Goal: Transaction & Acquisition: Purchase product/service

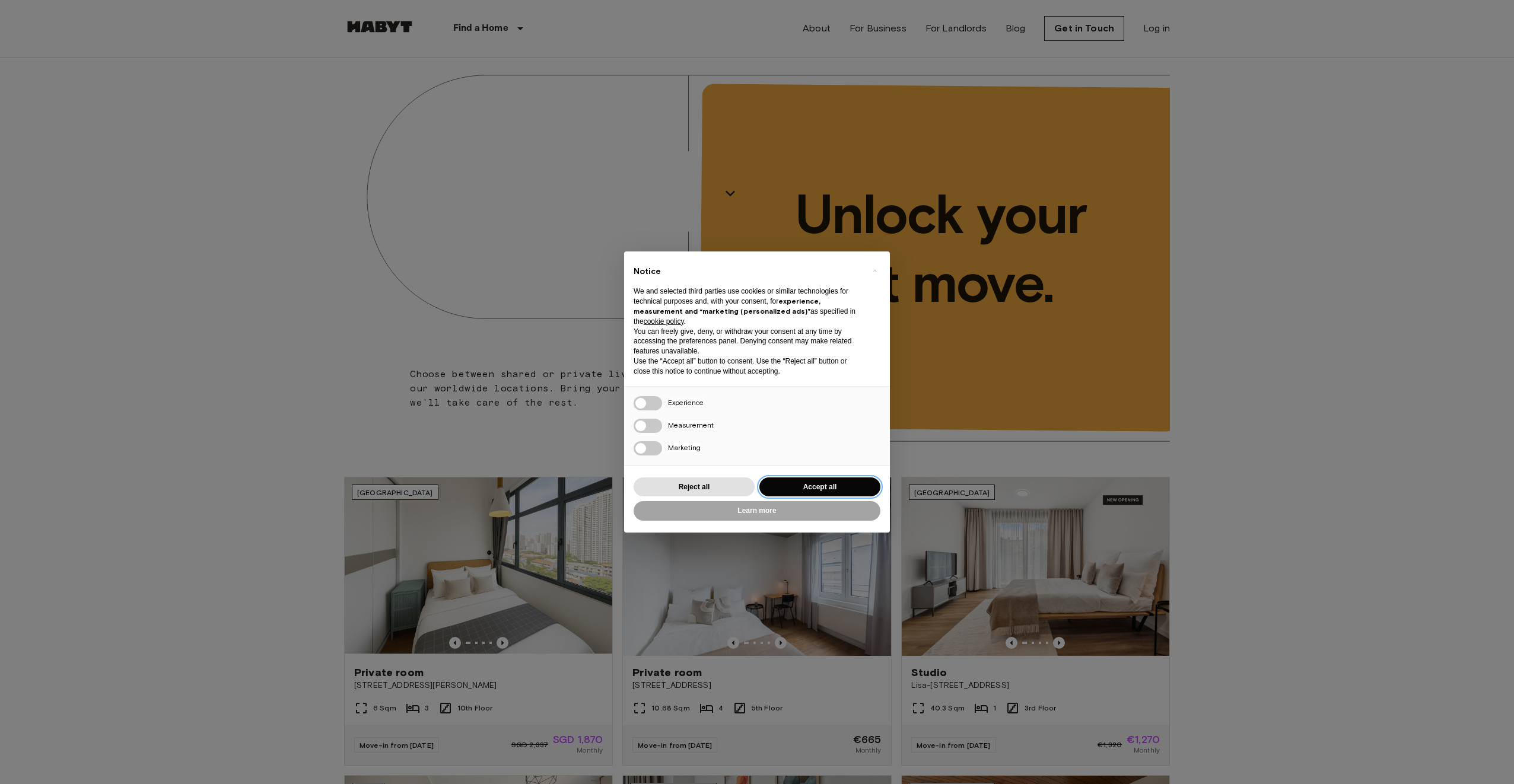
click at [793, 492] on button "Accept all" at bounding box center [820, 487] width 121 height 19
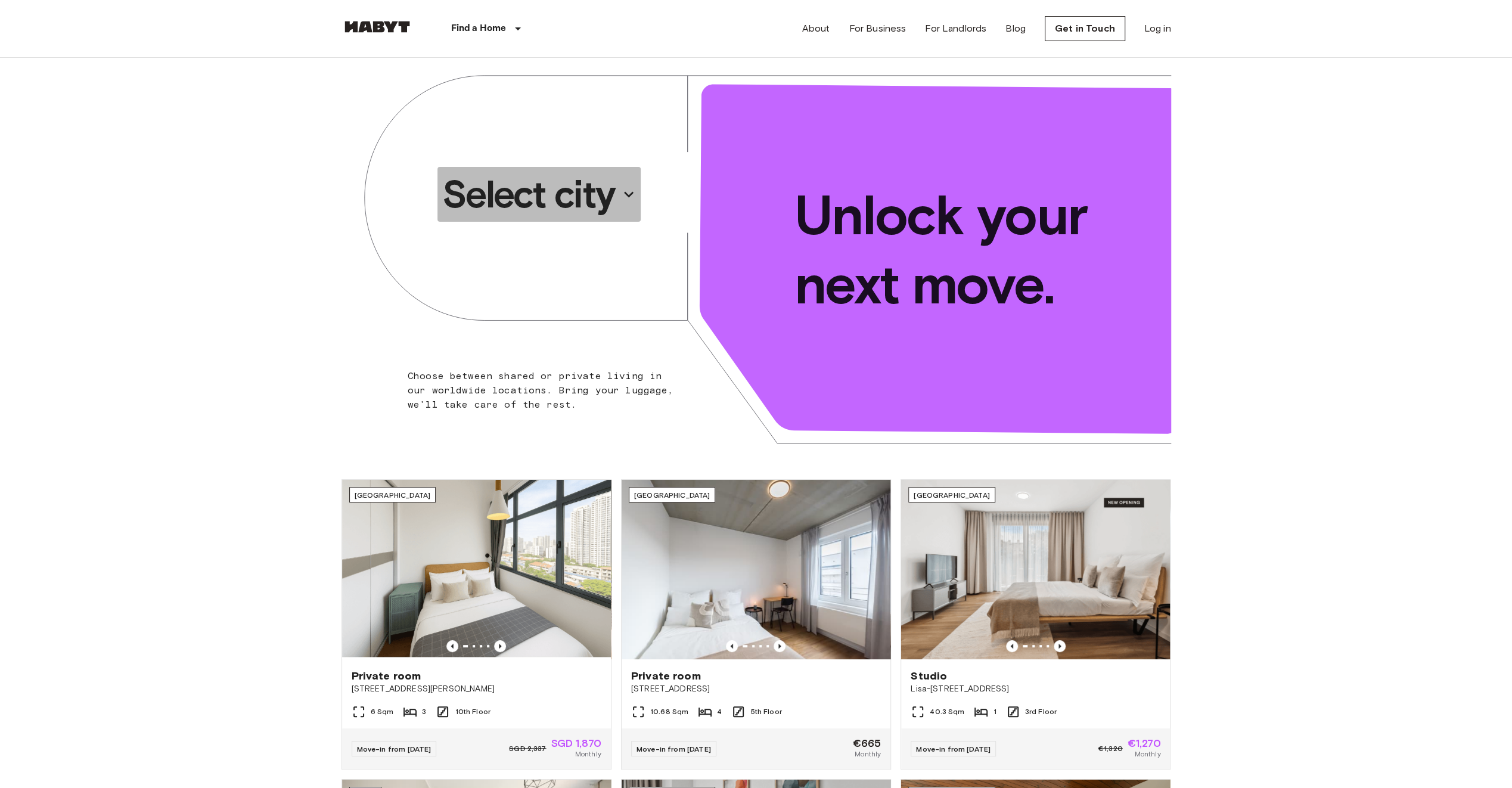
click at [601, 212] on p "Select city" at bounding box center [528, 194] width 173 height 48
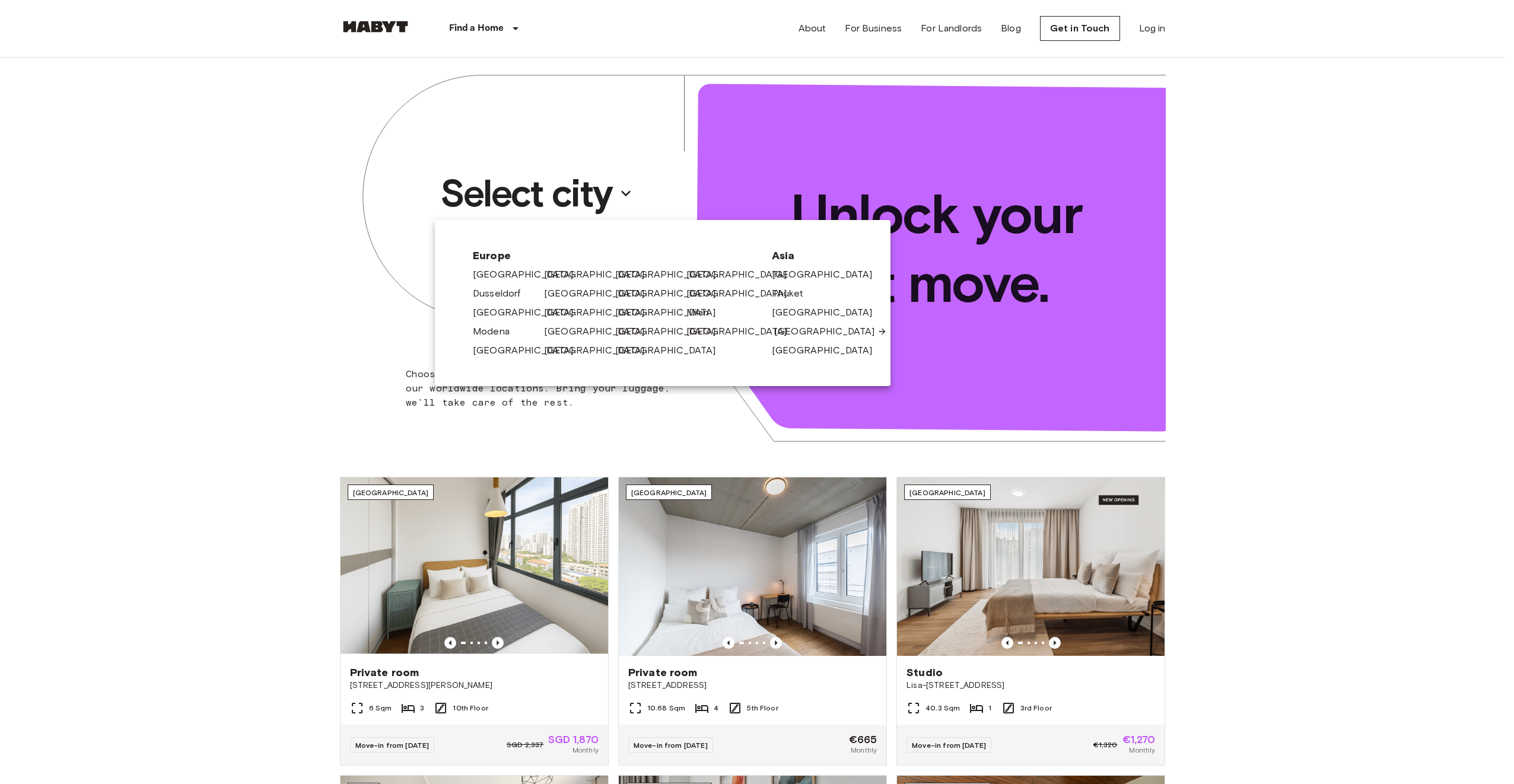
click at [797, 333] on link "[GEOGRAPHIC_DATA]" at bounding box center [830, 331] width 113 height 14
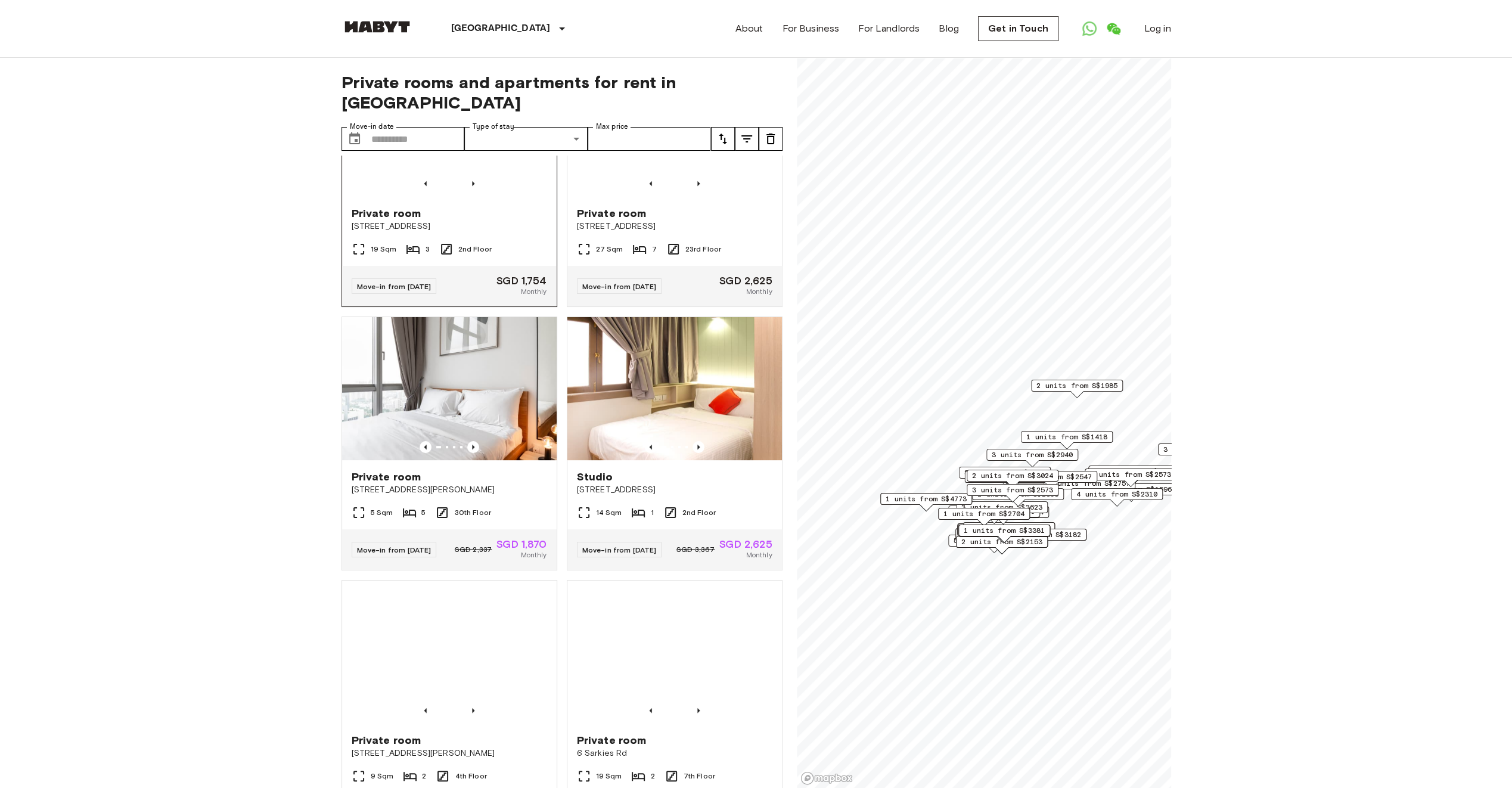
scroll to position [477, 0]
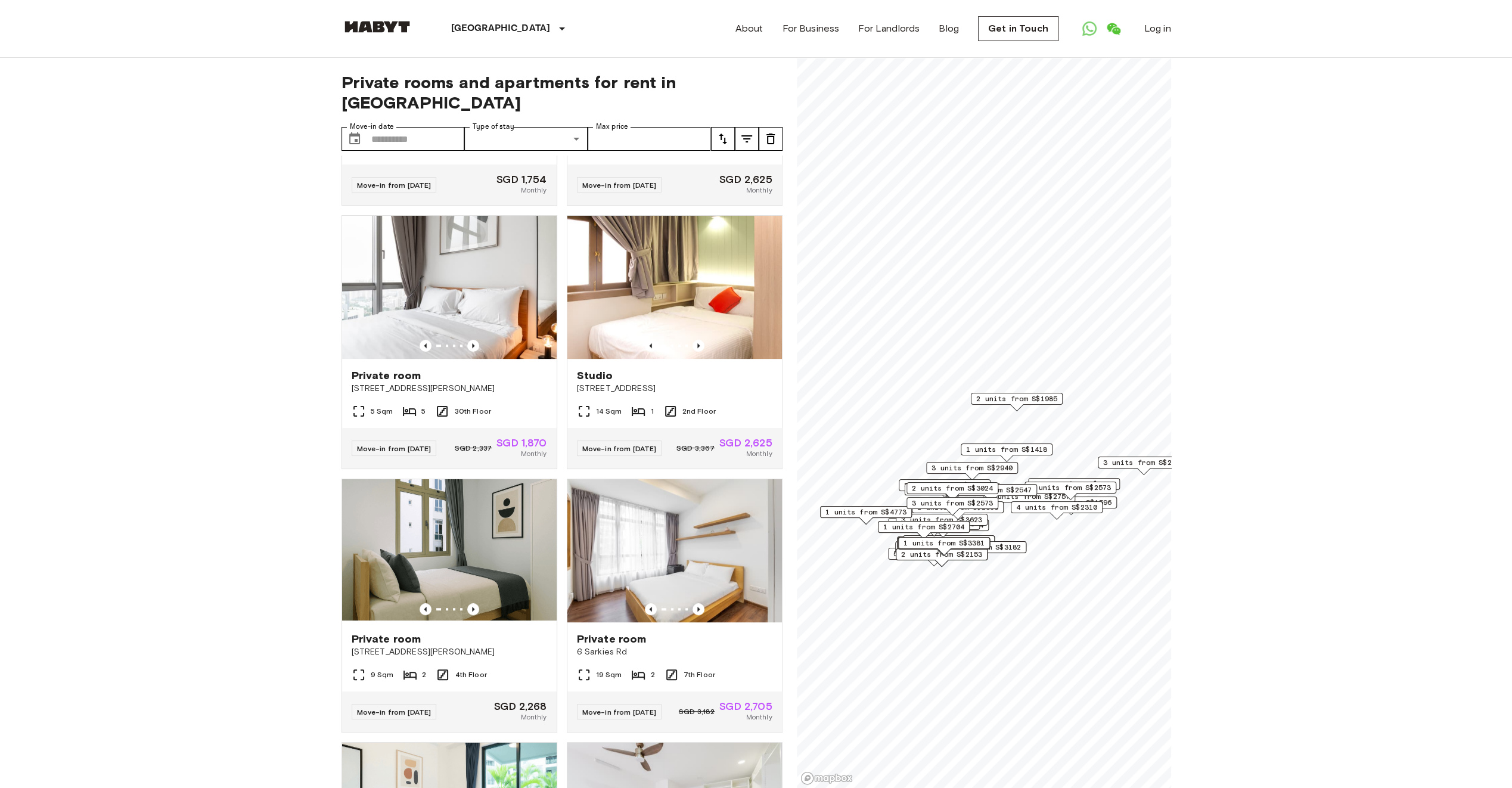
click at [1013, 447] on span "1 units from S$1418" at bounding box center [1006, 449] width 81 height 11
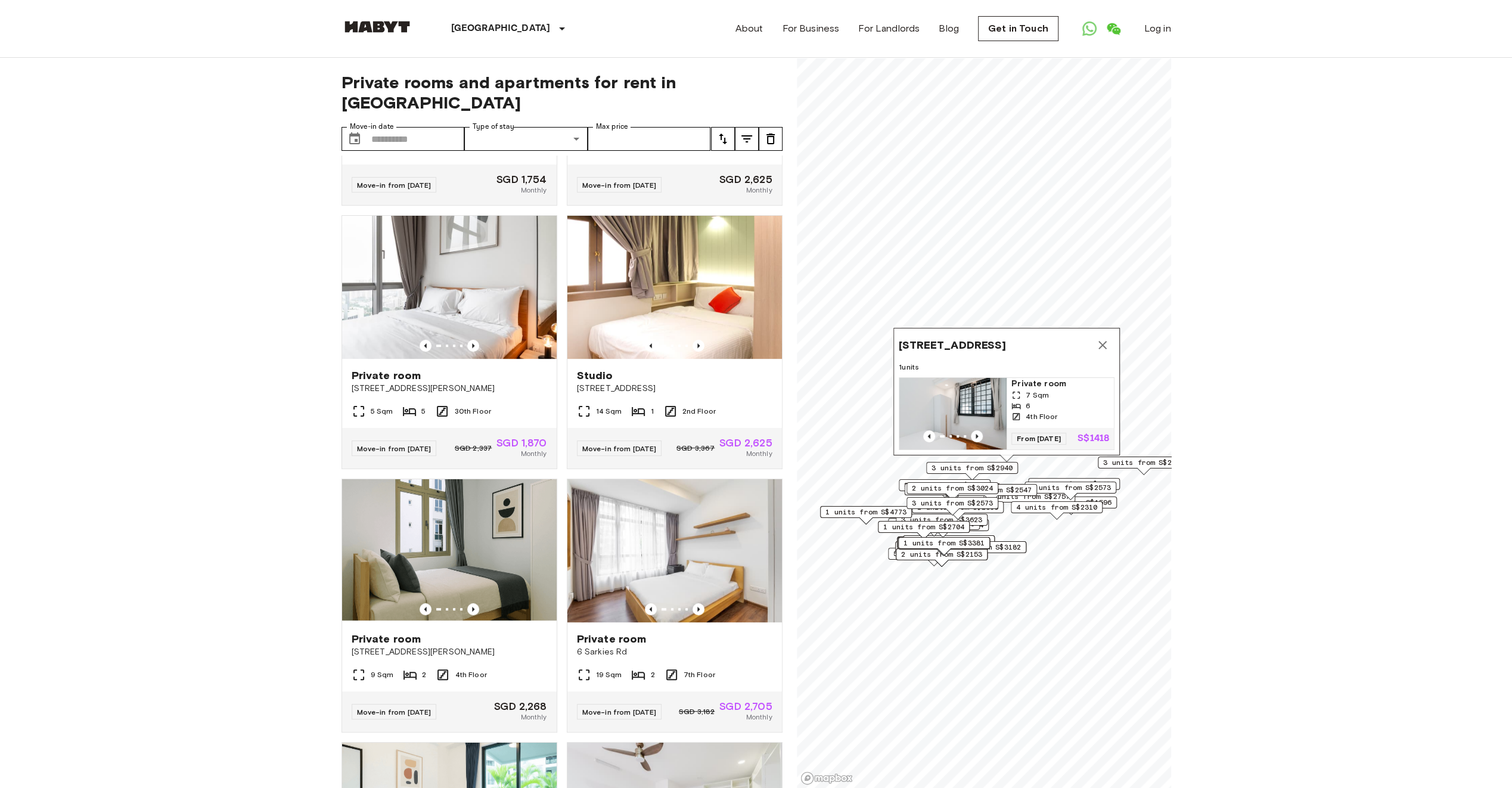
click at [963, 397] on img "Map marker" at bounding box center [953, 413] width 107 height 72
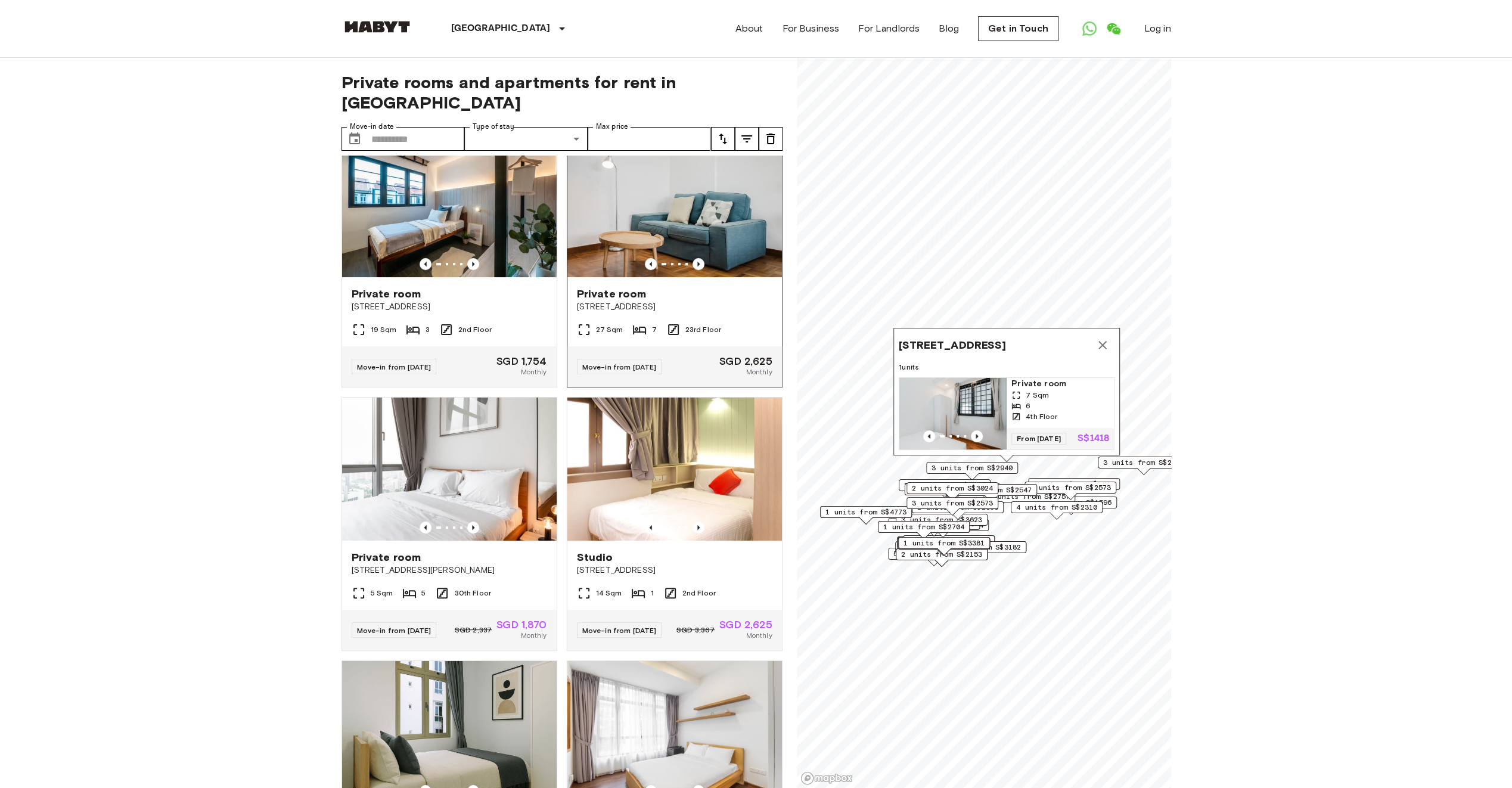
scroll to position [179, 0]
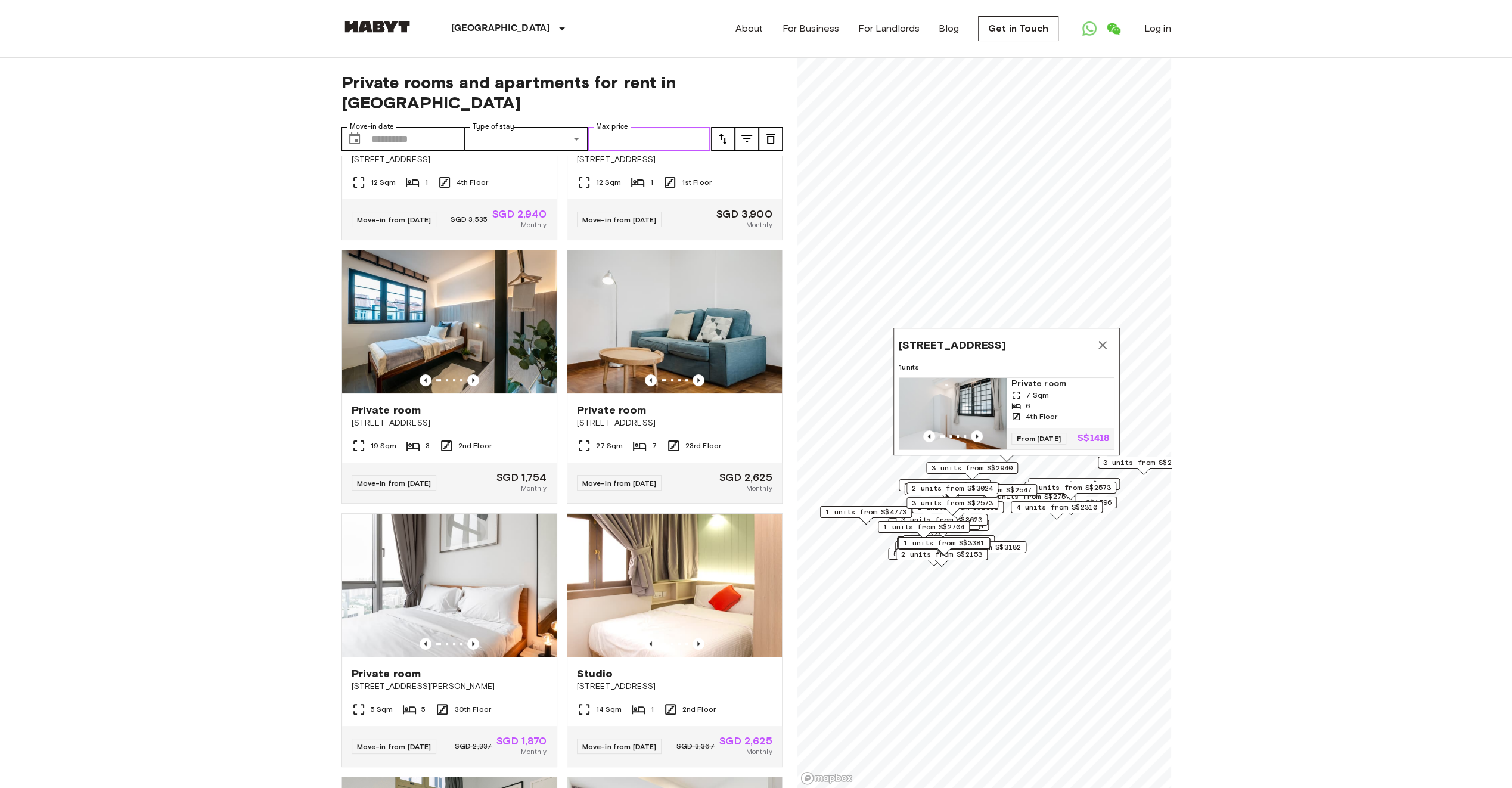
click at [625, 127] on input "Max price" at bounding box center [649, 138] width 124 height 24
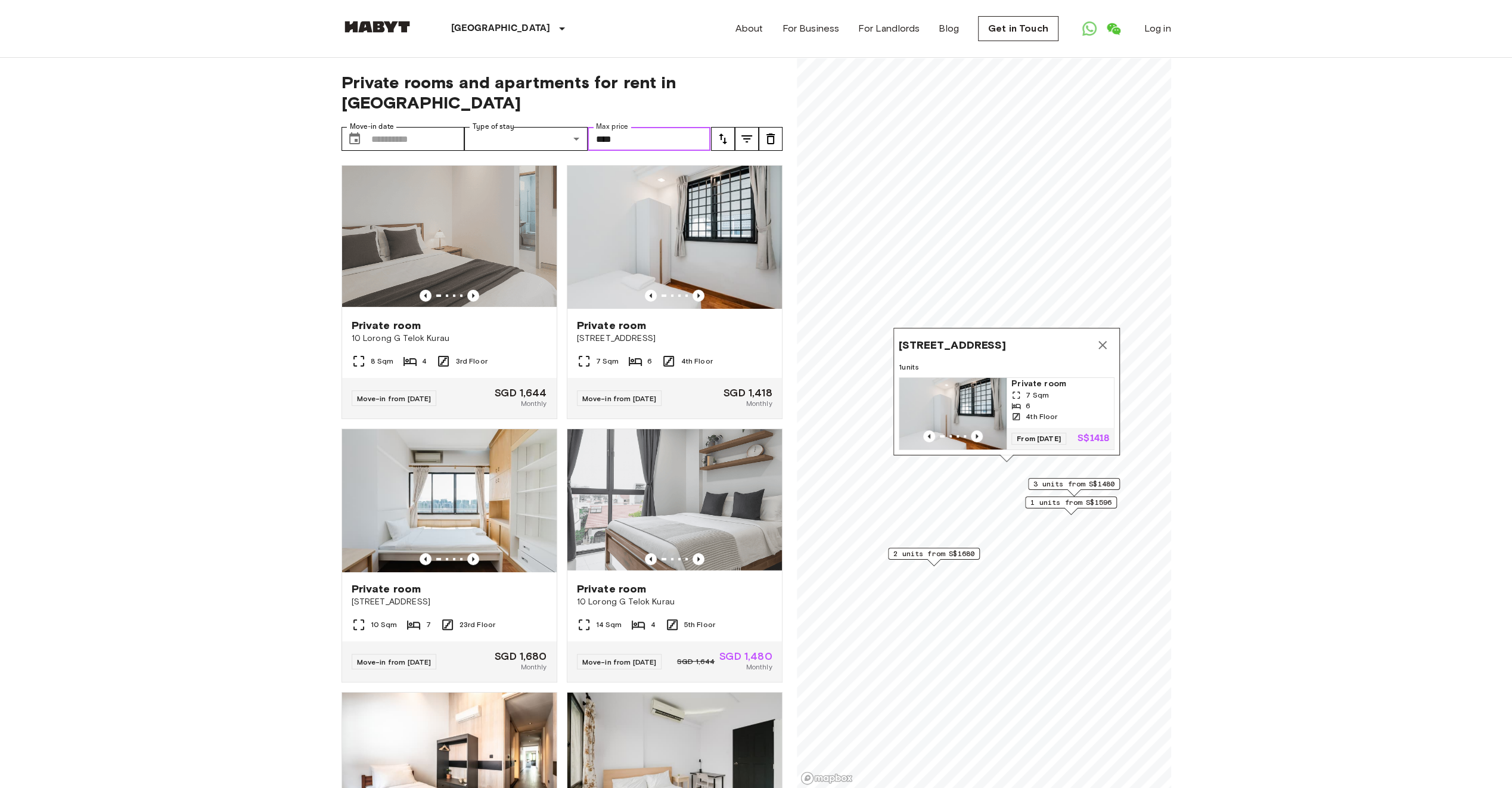
type input "****"
click at [1101, 338] on icon "Map marker" at bounding box center [1102, 345] width 14 height 14
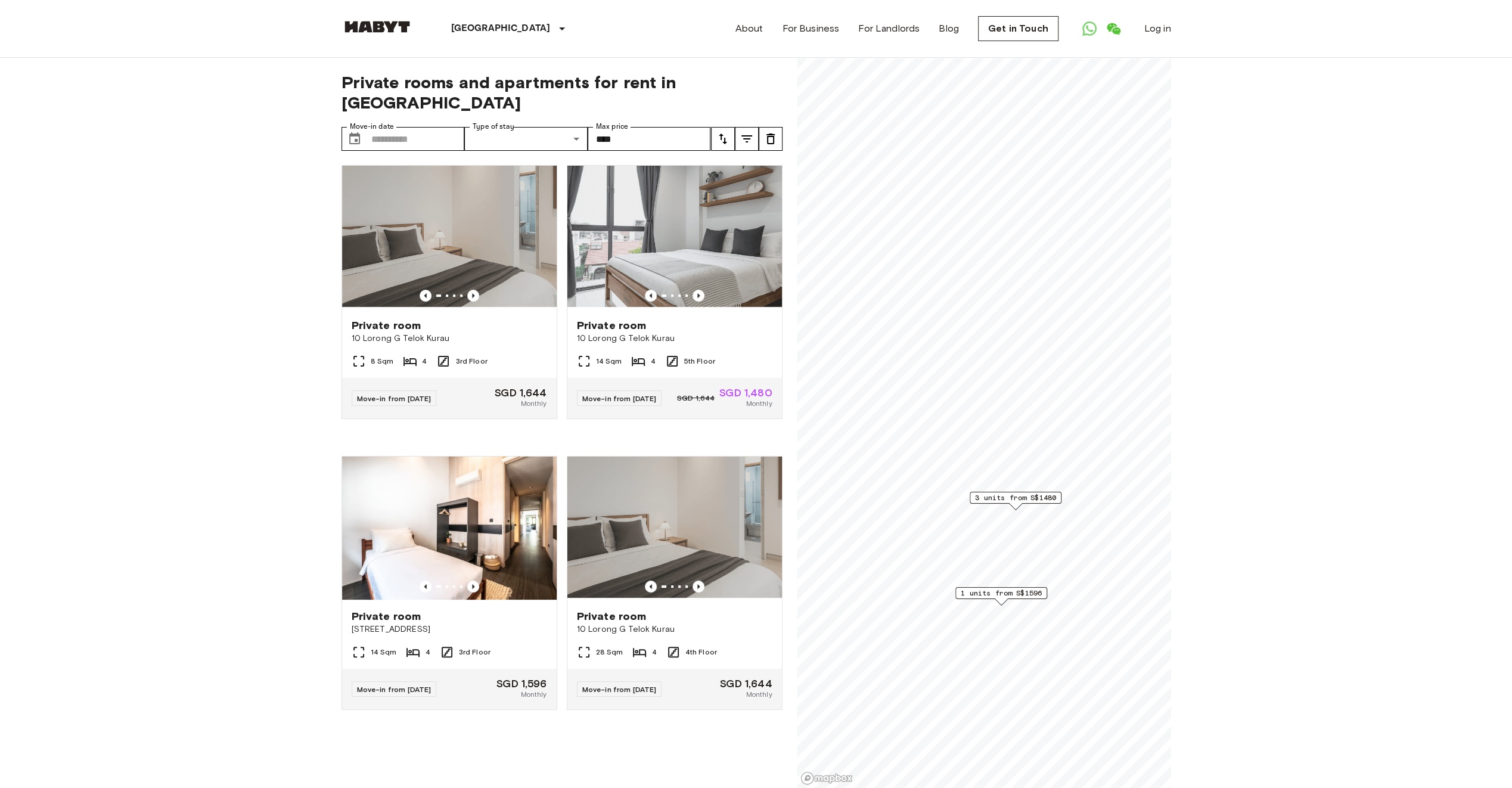
click at [1013, 501] on span "3 units from S$1480" at bounding box center [1015, 498] width 81 height 11
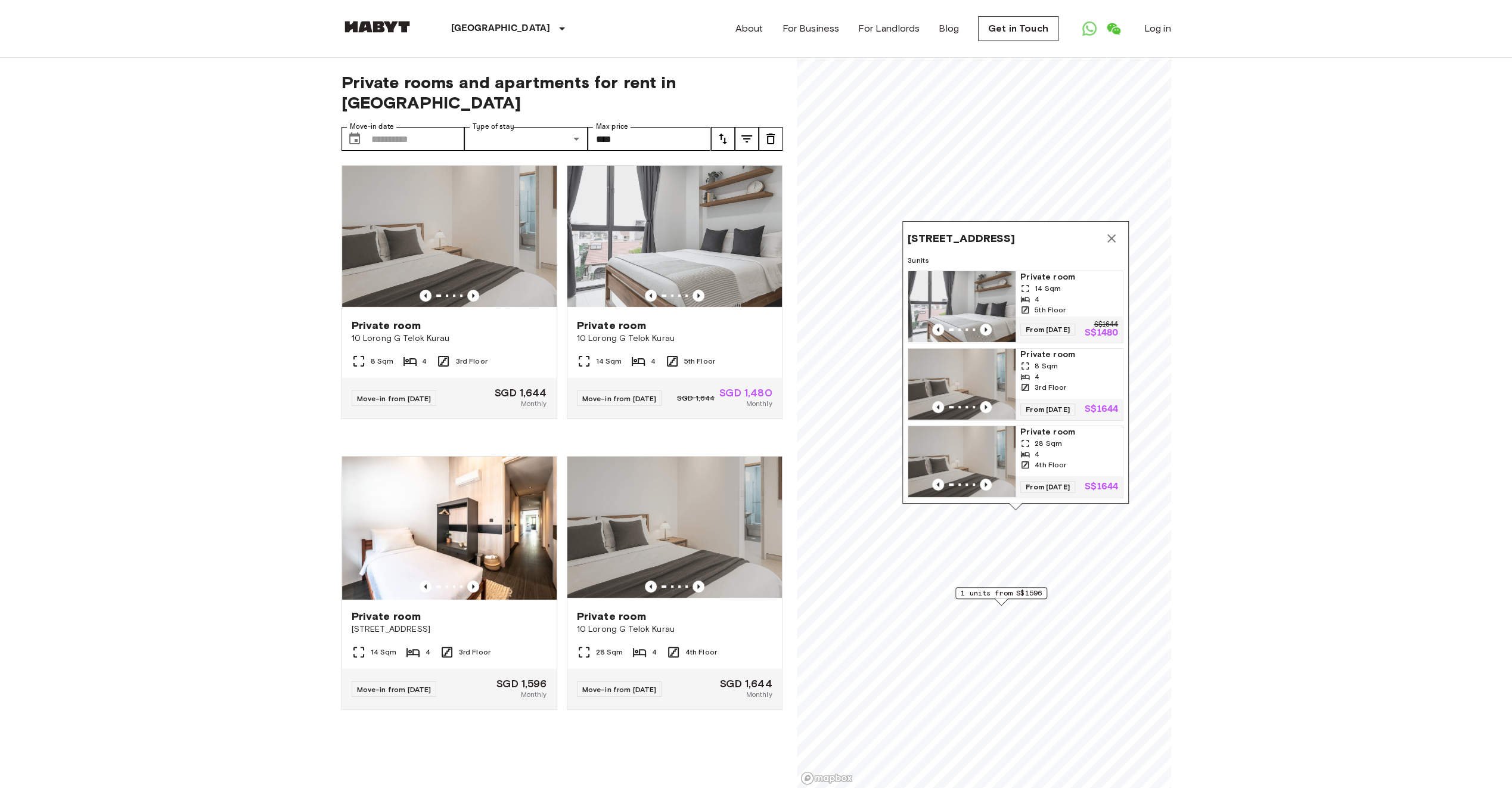
click at [1039, 283] on span "14 Sqm" at bounding box center [1047, 289] width 27 height 11
click at [692, 580] on icon "Previous image" at bounding box center [698, 586] width 12 height 12
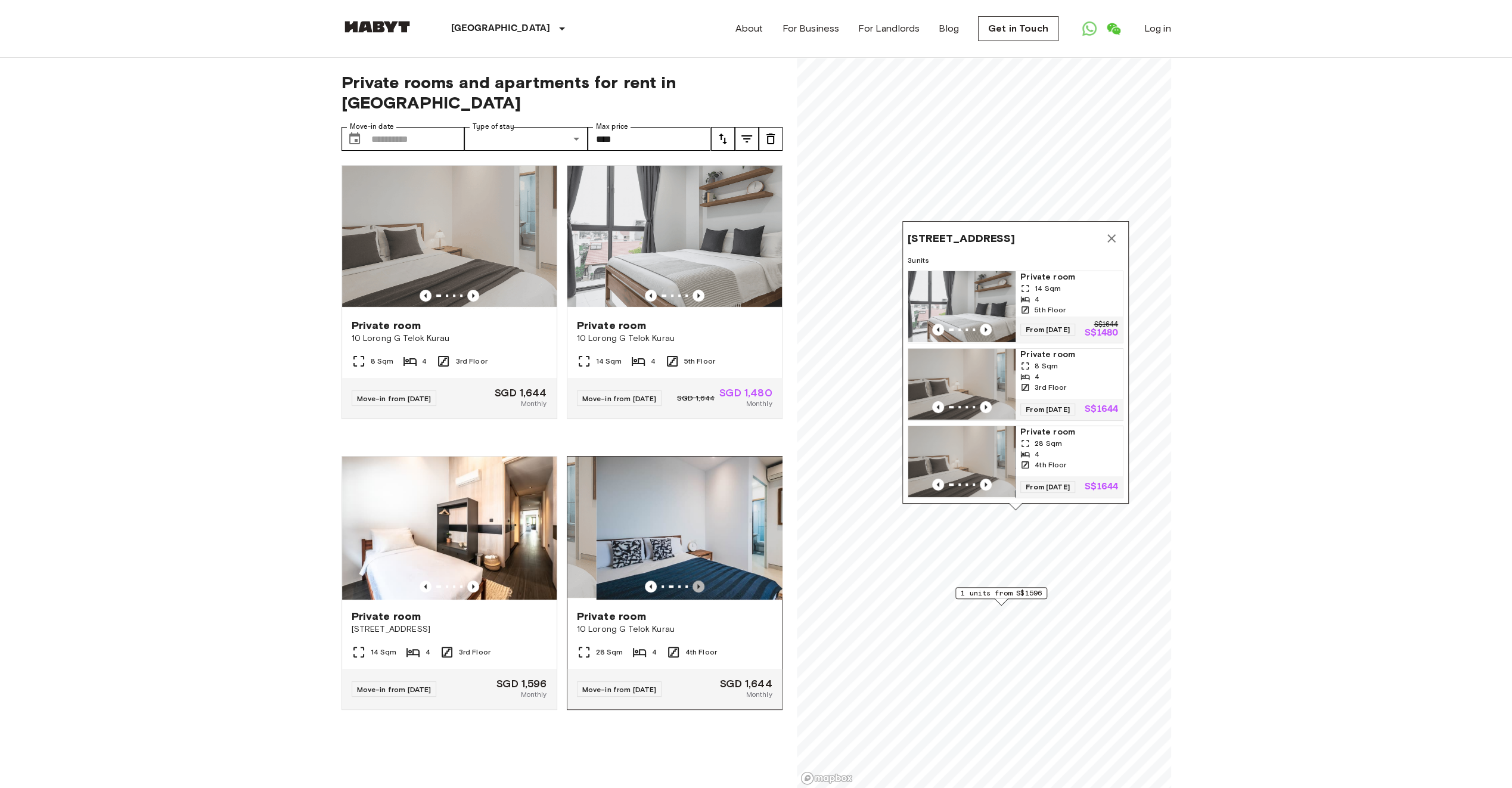
click at [692, 580] on icon "Previous image" at bounding box center [698, 586] width 12 height 12
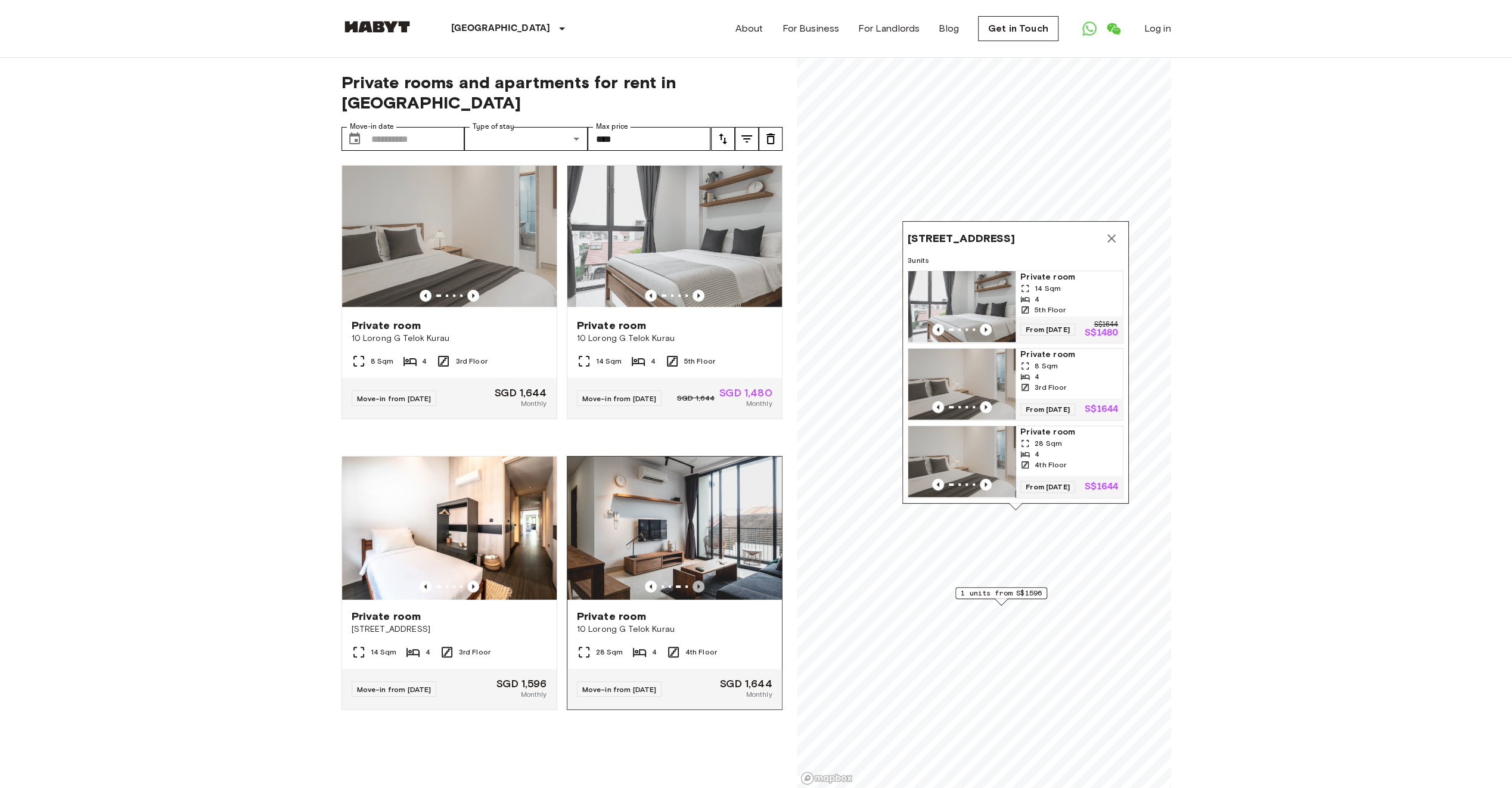
click at [692, 580] on icon "Previous image" at bounding box center [698, 586] width 12 height 12
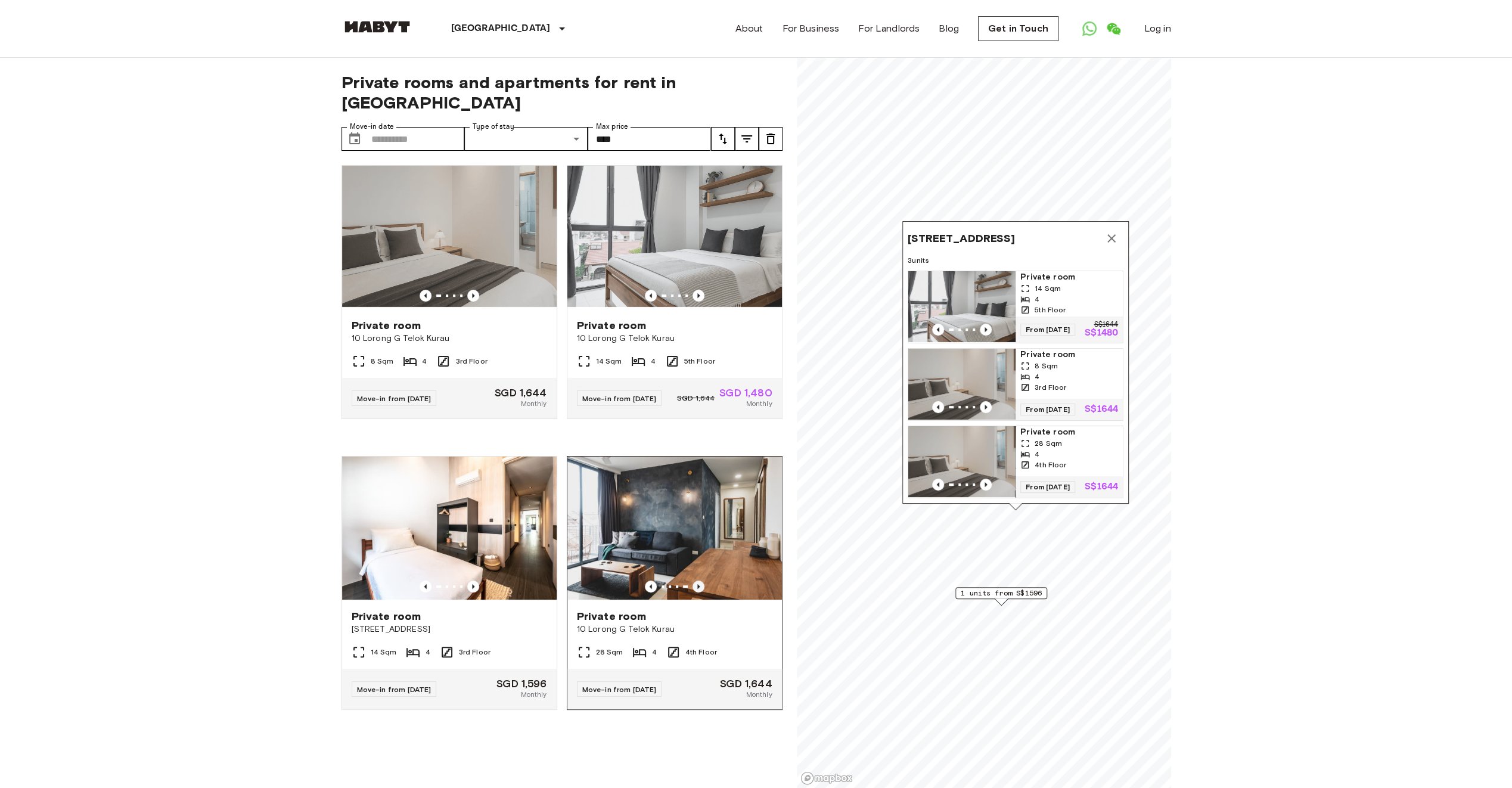
click at [692, 580] on icon "Previous image" at bounding box center [698, 586] width 12 height 12
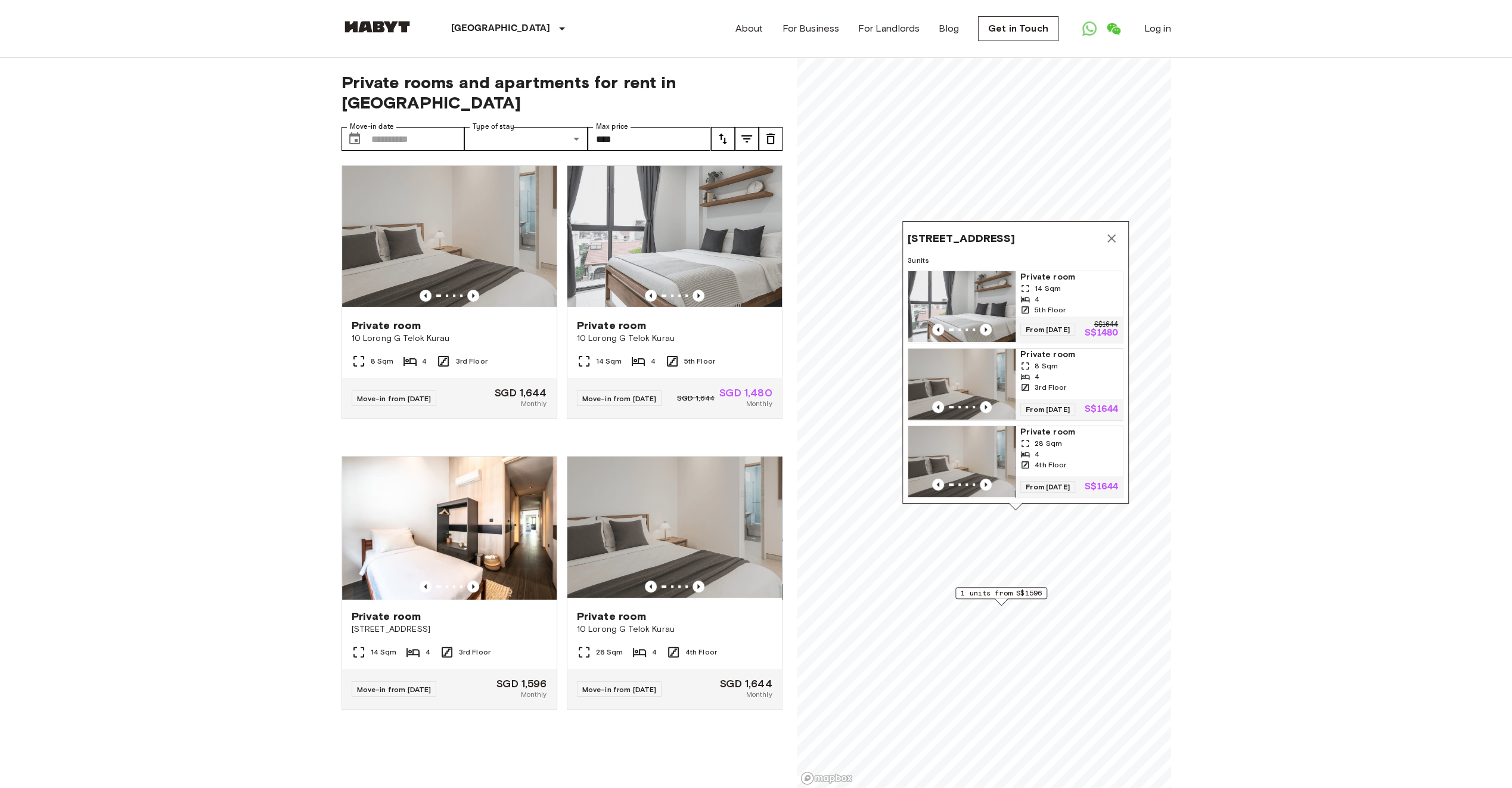
click at [1111, 231] on icon "Map marker" at bounding box center [1112, 238] width 14 height 14
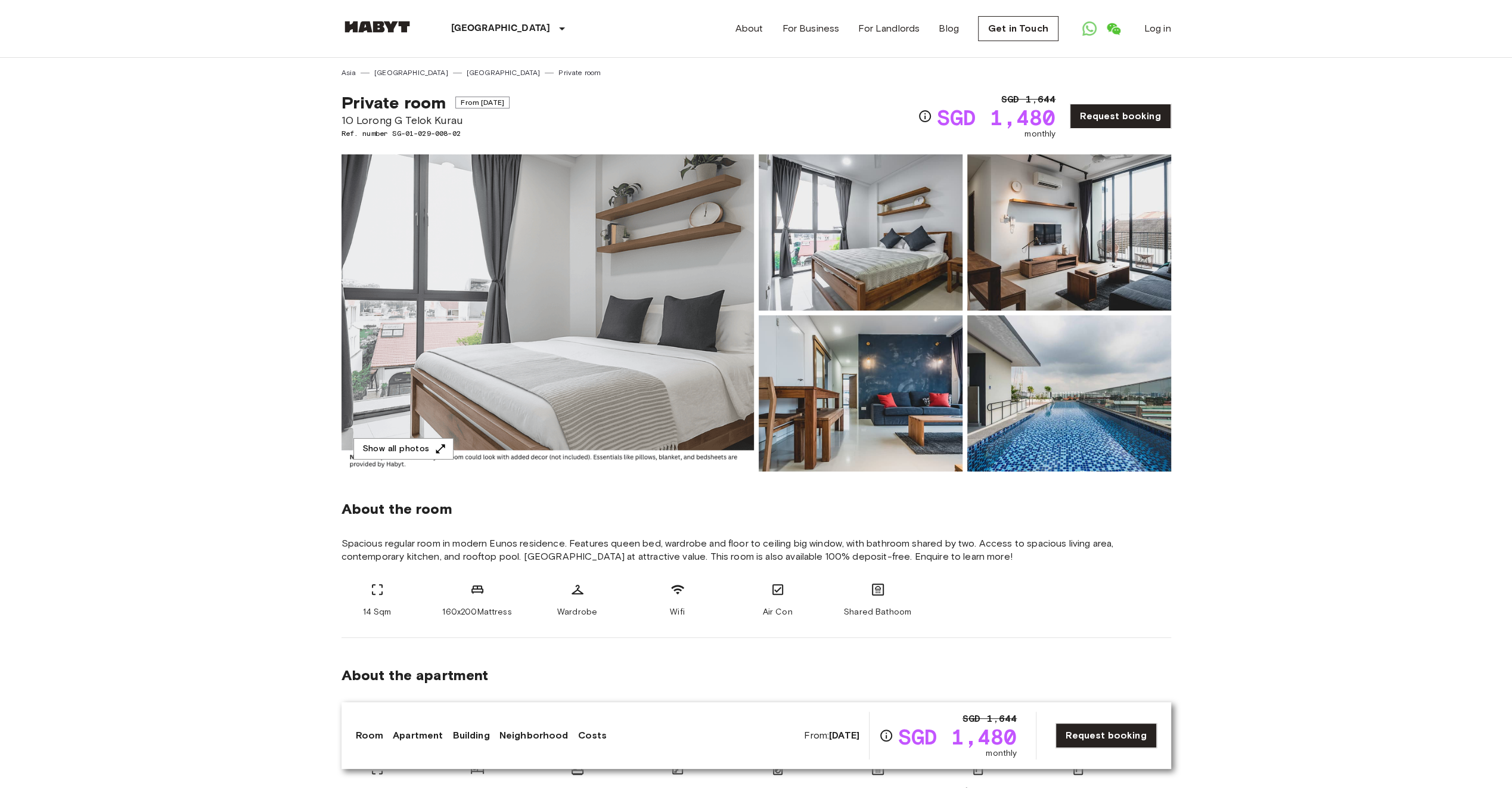
click at [1066, 367] on img at bounding box center [1069, 393] width 204 height 156
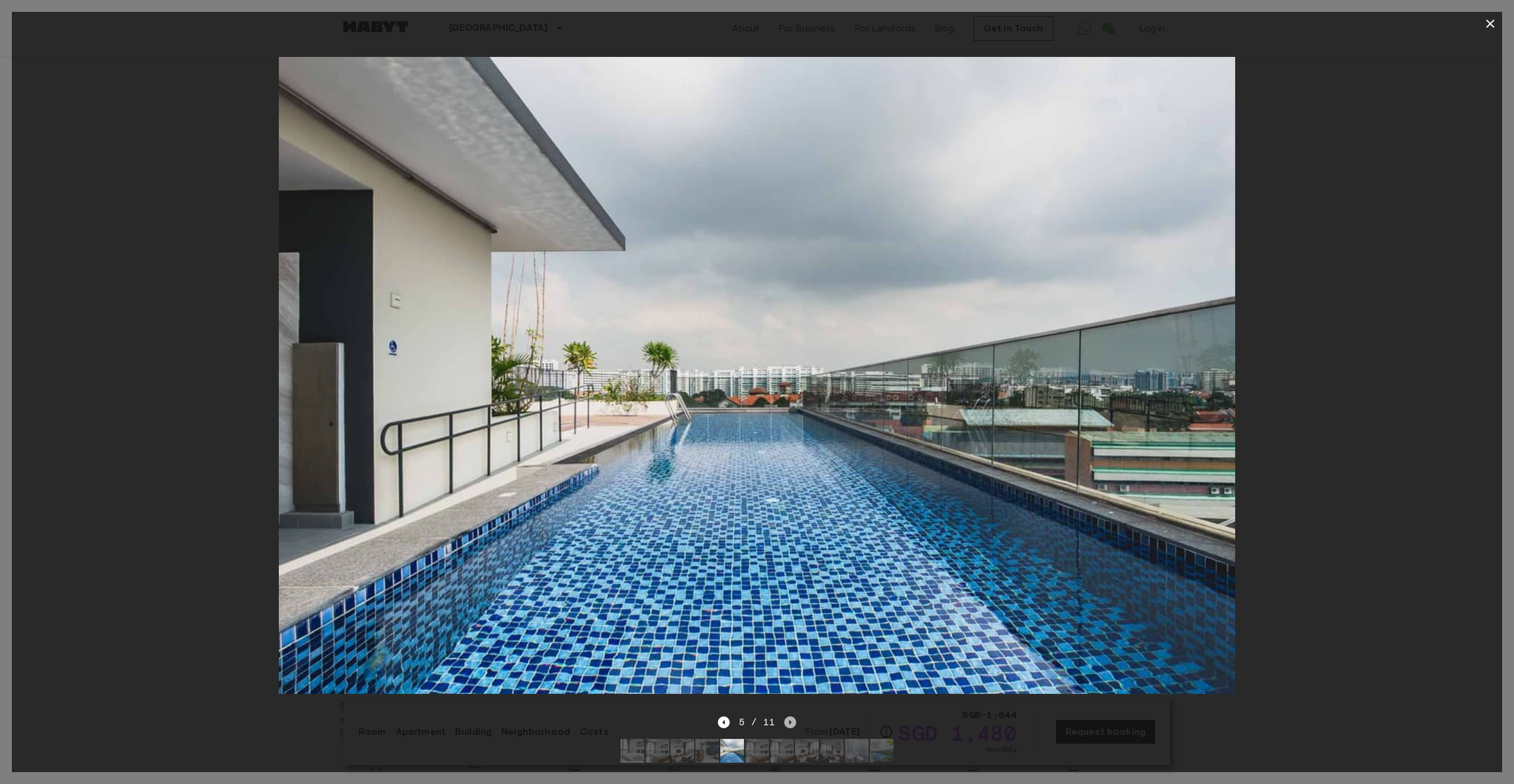
click at [792, 716] on icon "Next image" at bounding box center [790, 722] width 12 height 12
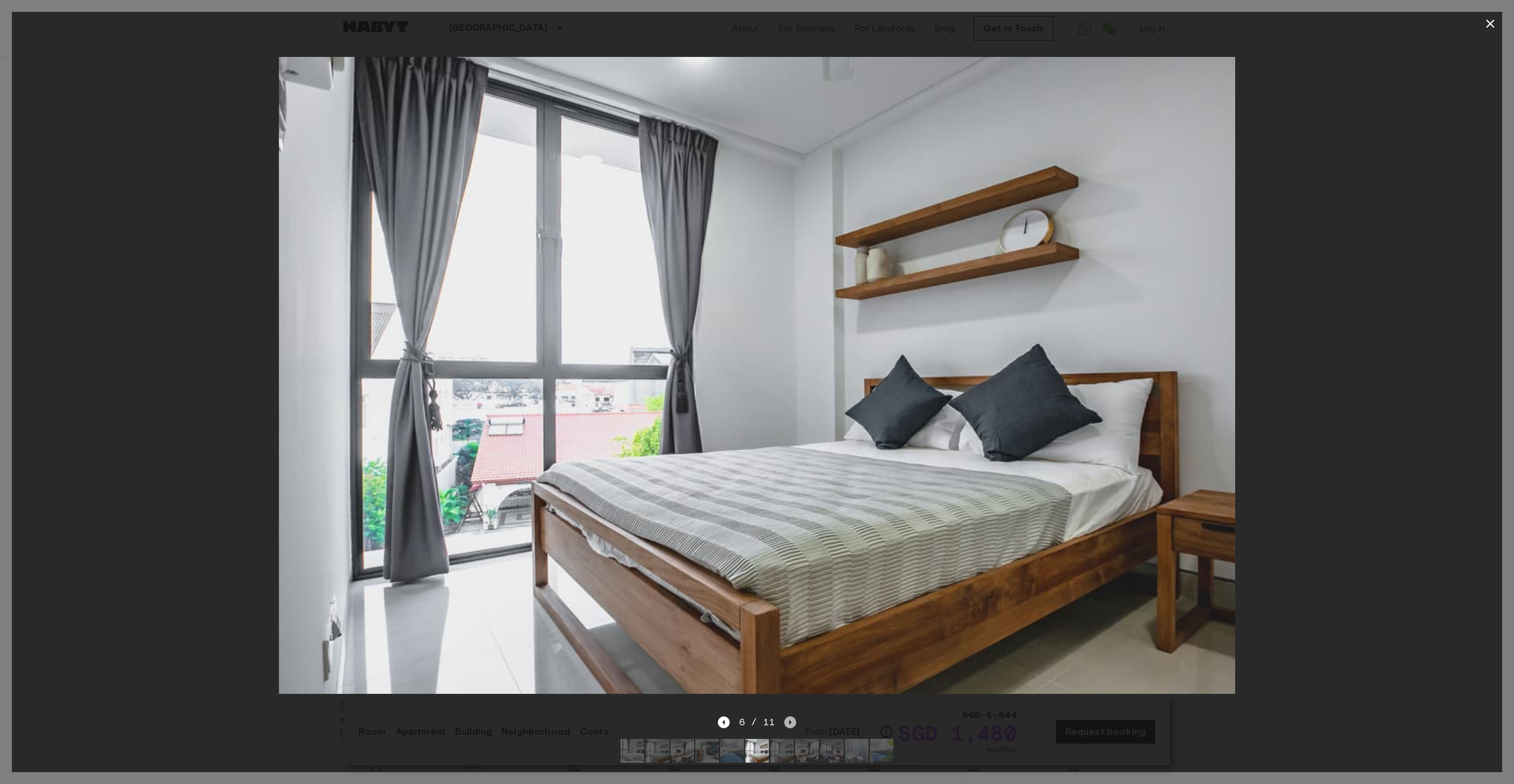
click at [792, 716] on icon "Next image" at bounding box center [790, 722] width 12 height 12
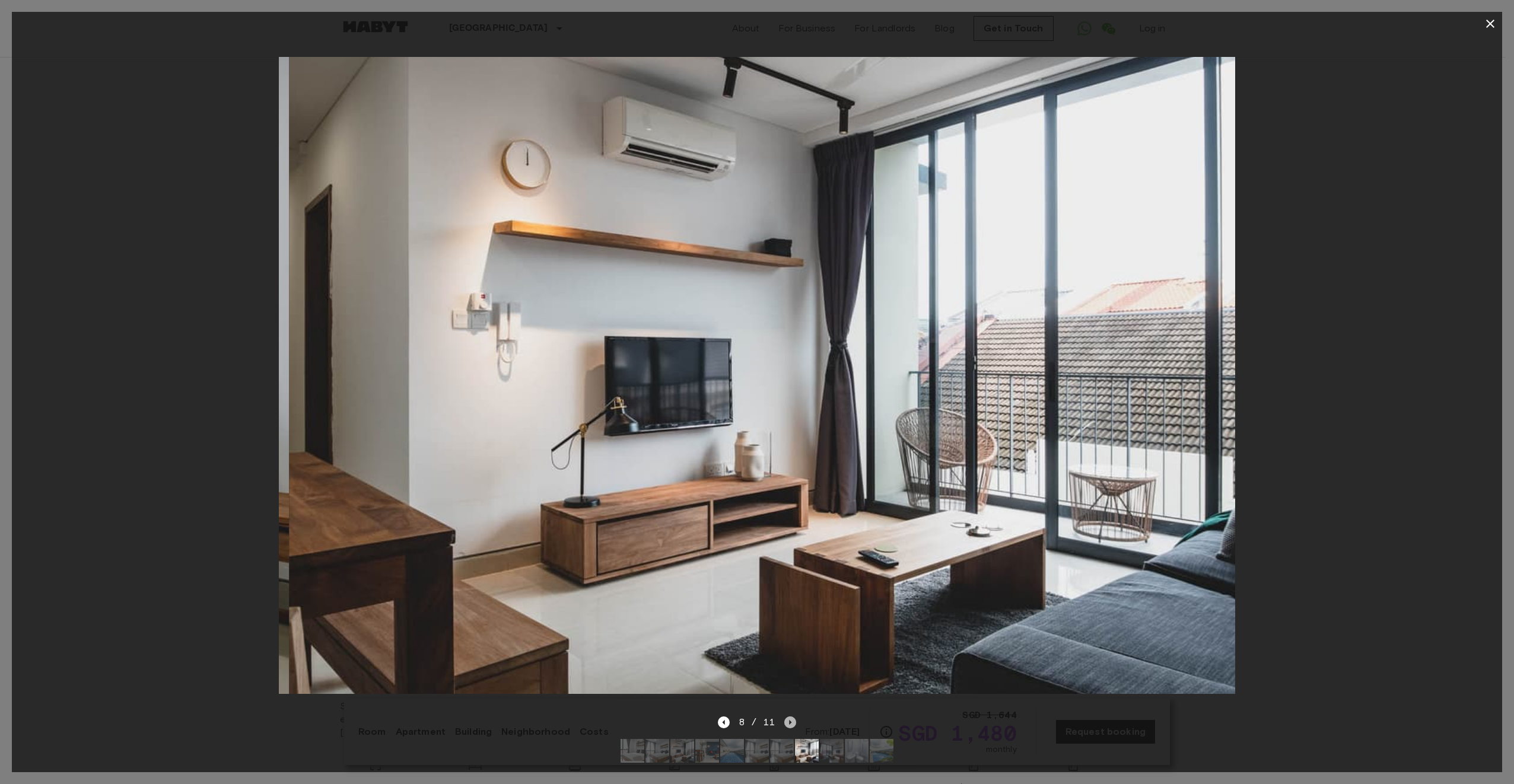
click at [792, 716] on icon "Next image" at bounding box center [790, 722] width 12 height 12
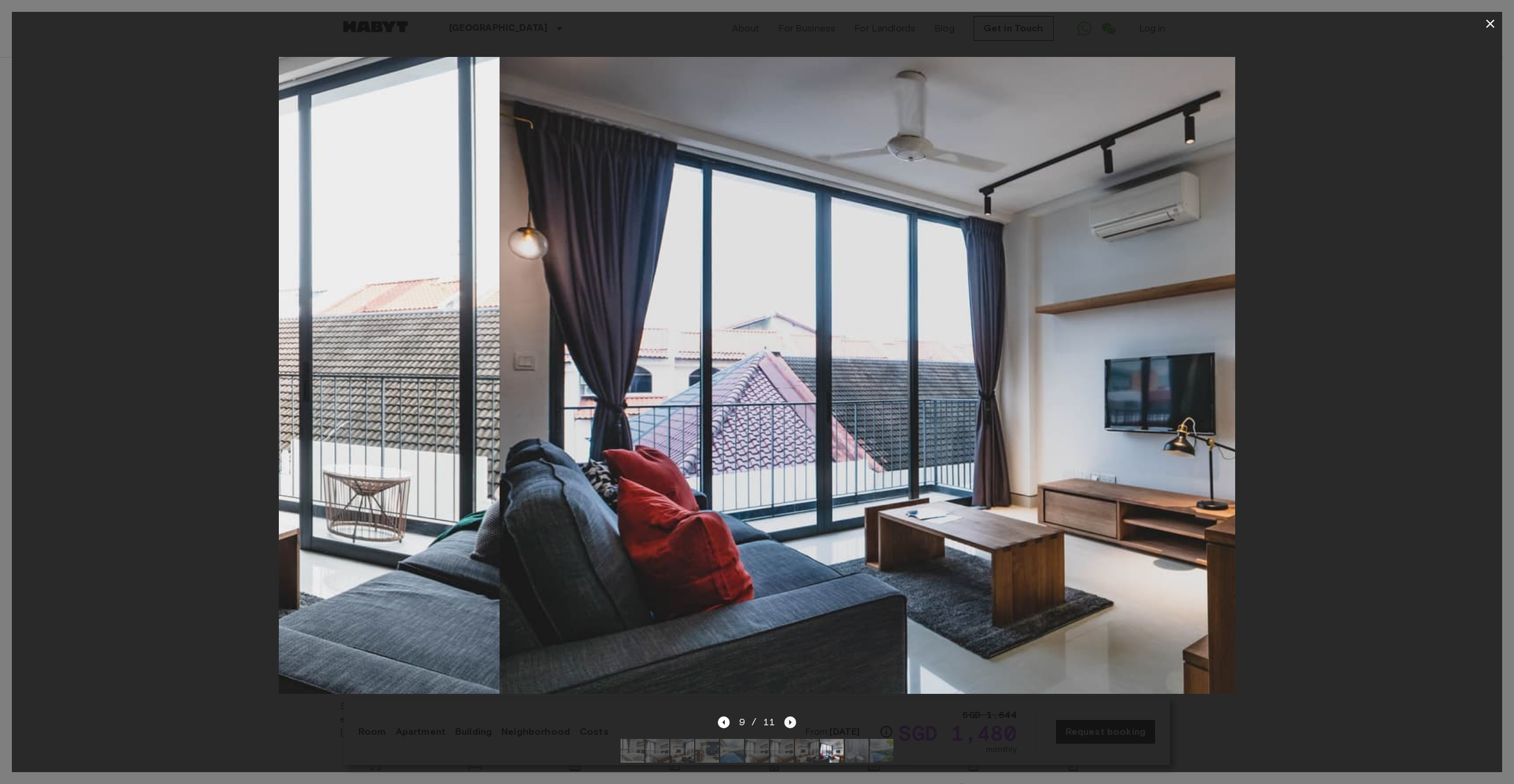
click at [792, 716] on icon "Next image" at bounding box center [790, 722] width 12 height 12
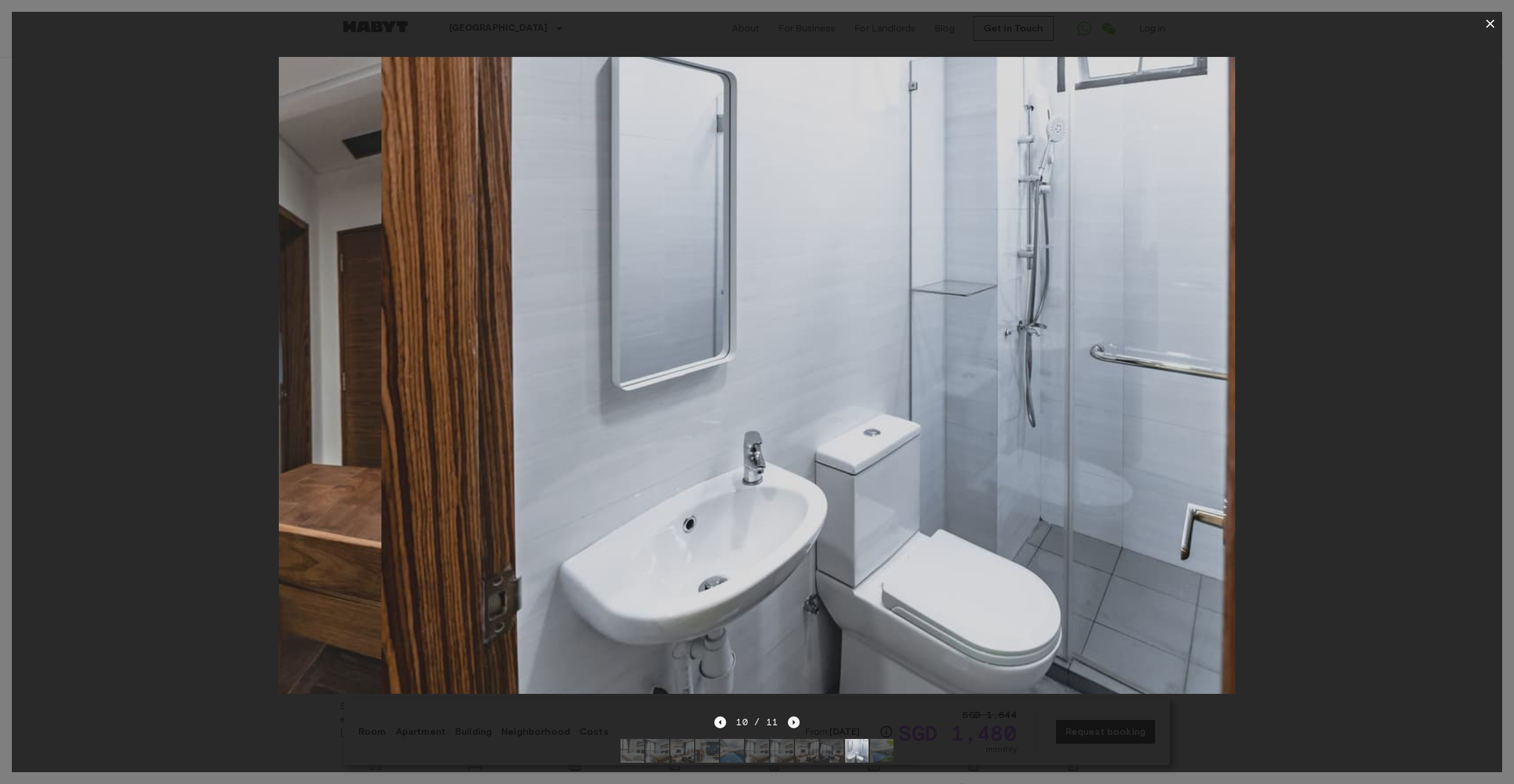
click at [793, 720] on icon "Next image" at bounding box center [794, 722] width 3 height 5
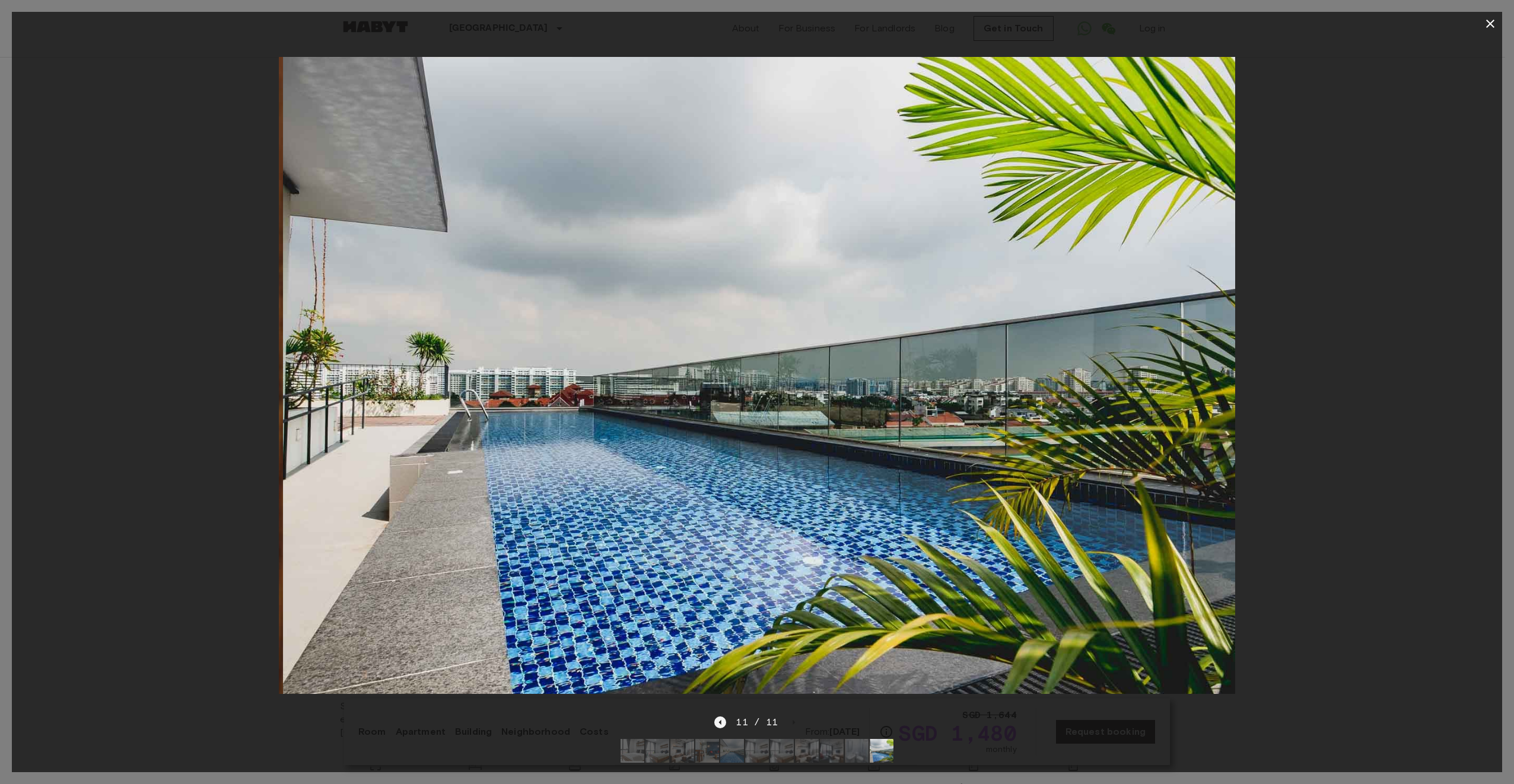
click at [717, 716] on icon "Previous image" at bounding box center [720, 722] width 12 height 12
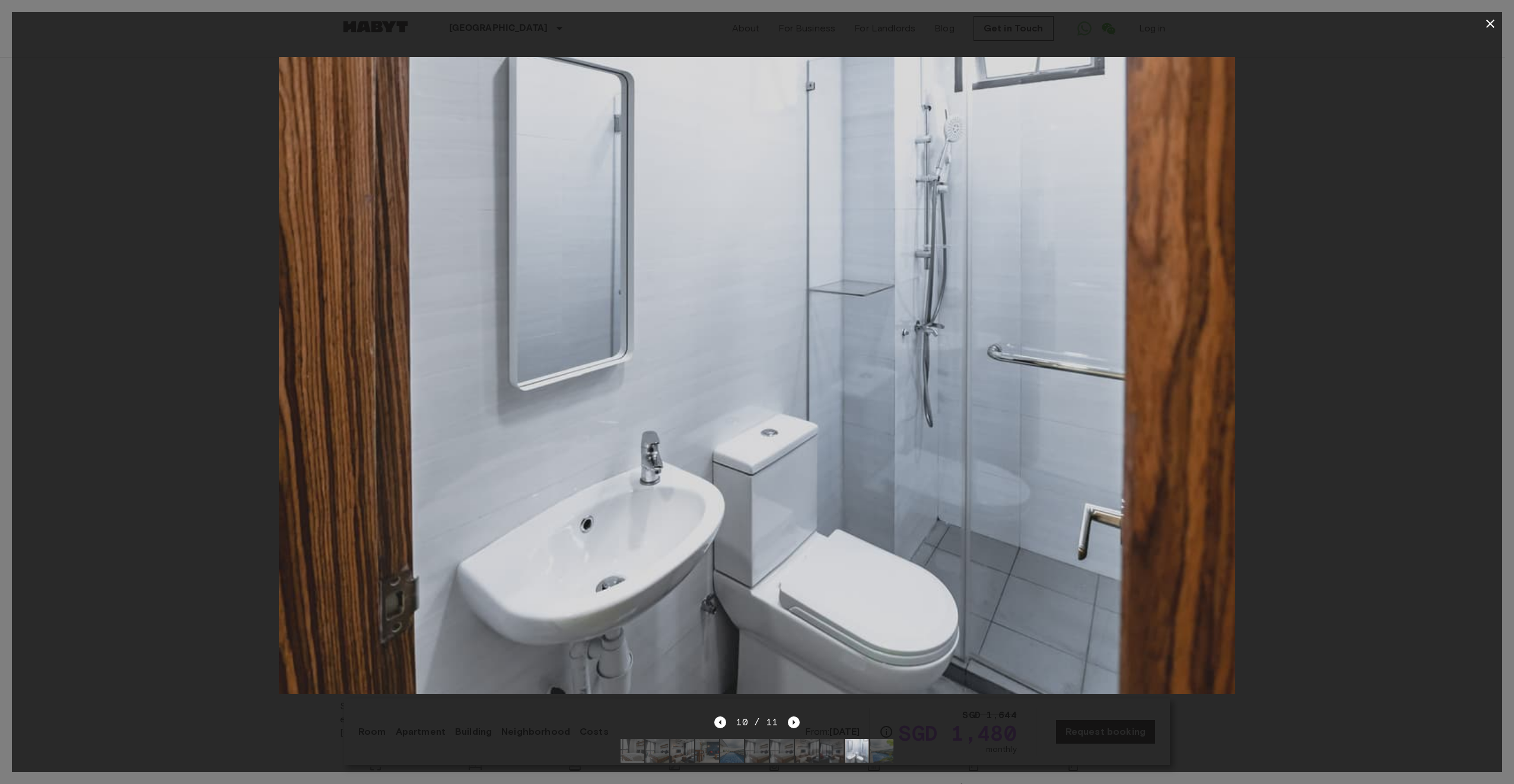
click at [1377, 373] on div at bounding box center [757, 375] width 1490 height 680
click at [1318, 364] on div at bounding box center [757, 375] width 1490 height 680
click at [1493, 26] on icon "button" at bounding box center [1490, 23] width 8 height 8
